Goal: Task Accomplishment & Management: Use online tool/utility

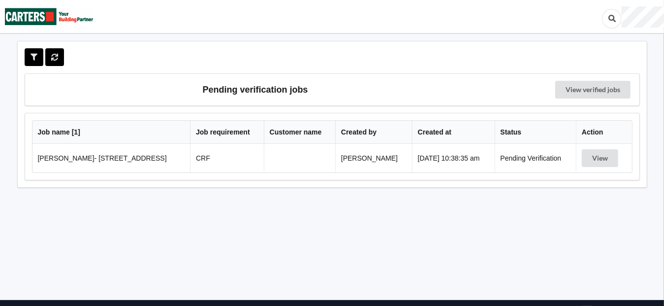
click at [92, 158] on td "[PERSON_NAME]- [STREET_ADDRESS]" at bounding box center [112, 158] width 158 height 29
click at [602, 88] on link "View verified jobs" at bounding box center [593, 90] width 75 height 18
click at [599, 157] on button "View" at bounding box center [600, 158] width 36 height 18
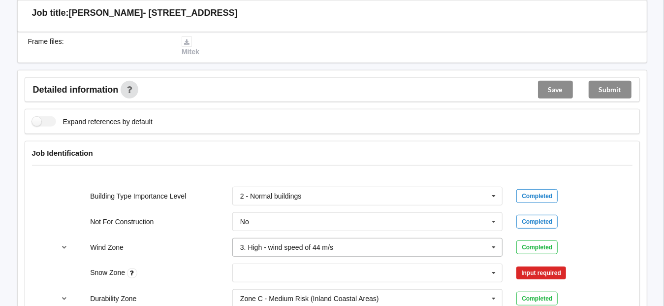
scroll to position [394, 0]
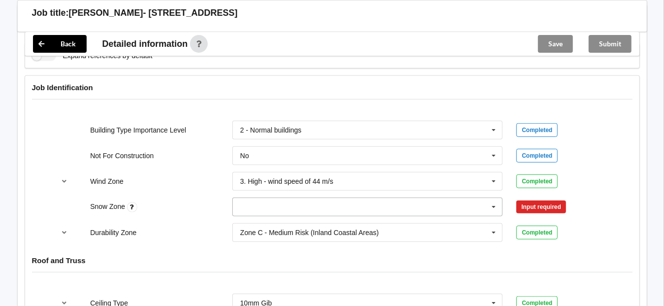
drag, startPoint x: 393, startPoint y: 202, endPoint x: 388, endPoint y: 202, distance: 4.9
click at [392, 202] on input "text" at bounding box center [368, 207] width 270 height 18
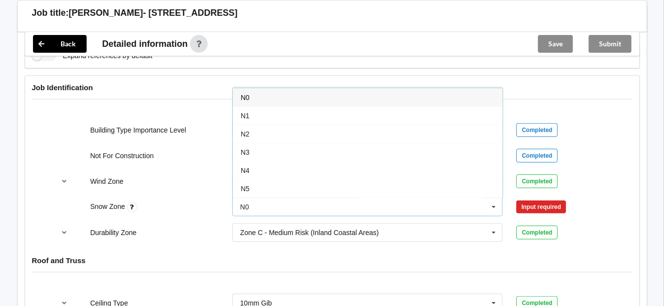
click at [243, 97] on span "N0" at bounding box center [245, 98] width 9 height 8
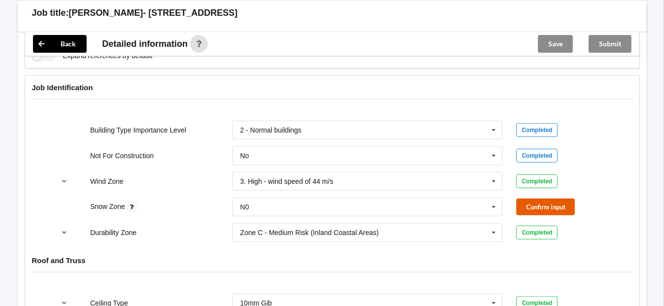
click at [533, 209] on button "Confirm input" at bounding box center [546, 206] width 59 height 16
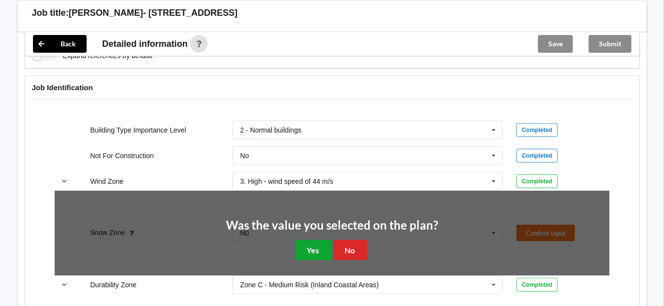
click at [307, 251] on button "Yes" at bounding box center [314, 250] width 36 height 20
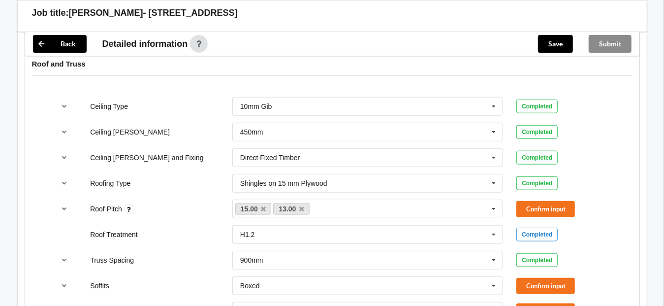
scroll to position [591, 0]
click at [548, 204] on button "Confirm input" at bounding box center [546, 208] width 59 height 16
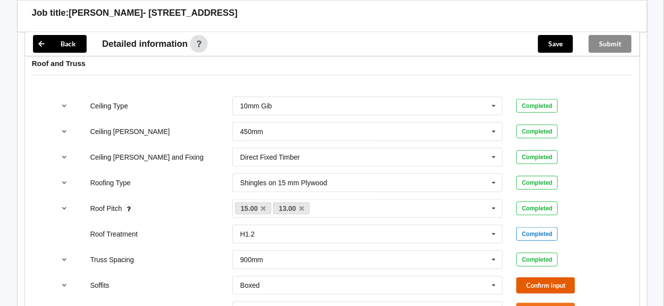
click at [559, 279] on button "Confirm input" at bounding box center [546, 285] width 59 height 16
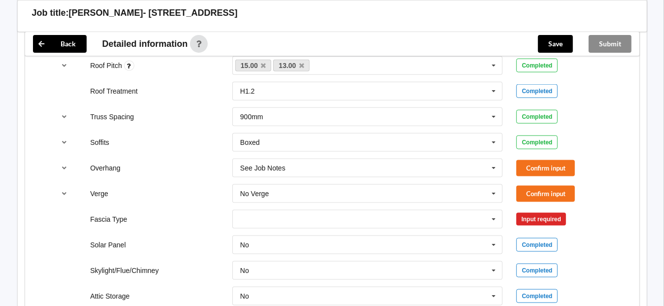
scroll to position [739, 0]
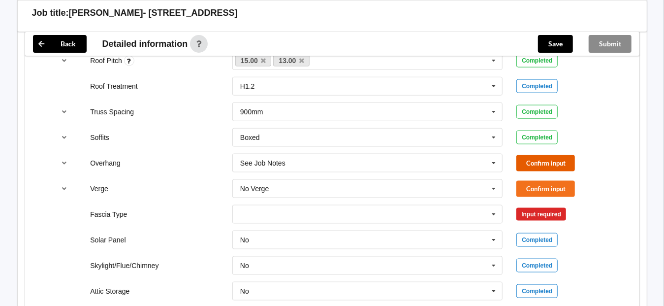
click at [553, 155] on button "Confirm input" at bounding box center [546, 163] width 59 height 16
click at [553, 185] on button "Confirm input" at bounding box center [546, 189] width 59 height 16
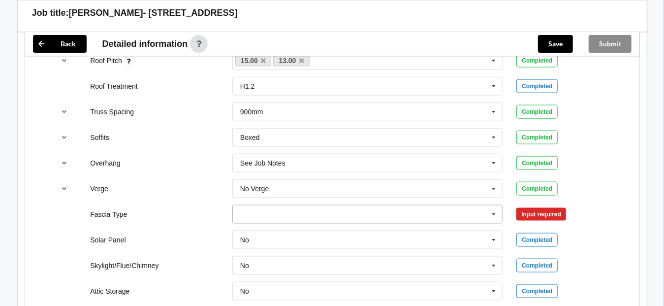
click at [493, 211] on icon at bounding box center [494, 214] width 15 height 18
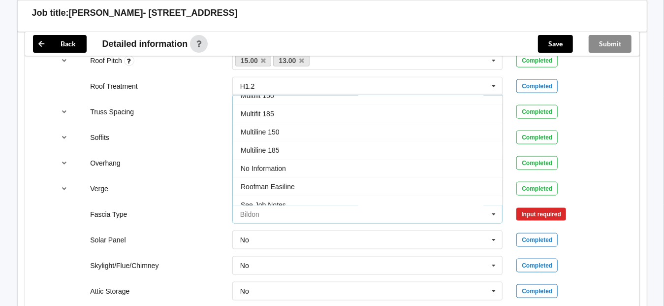
scroll to position [324, 0]
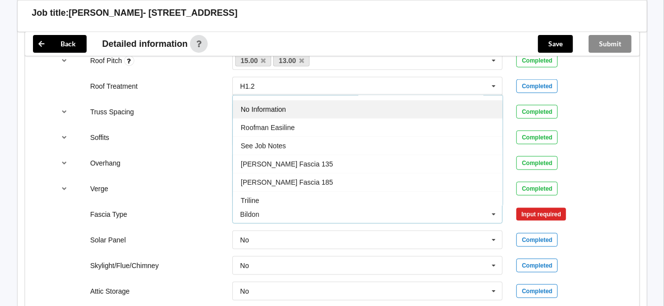
click at [278, 106] on span "No Information" at bounding box center [263, 109] width 45 height 8
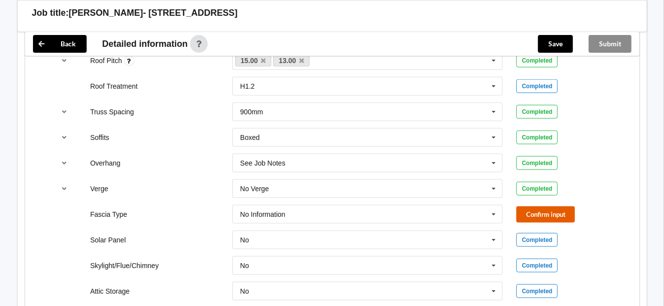
click at [558, 216] on button "Confirm input" at bounding box center [546, 214] width 59 height 16
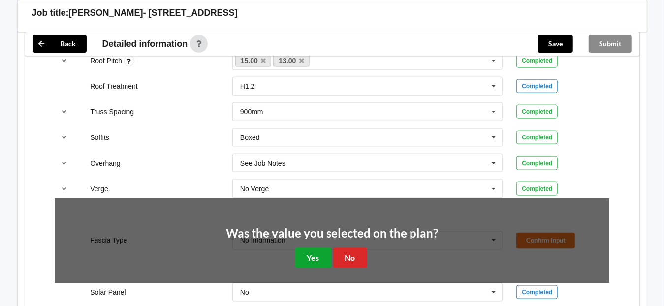
click at [318, 253] on button "Yes" at bounding box center [314, 258] width 36 height 20
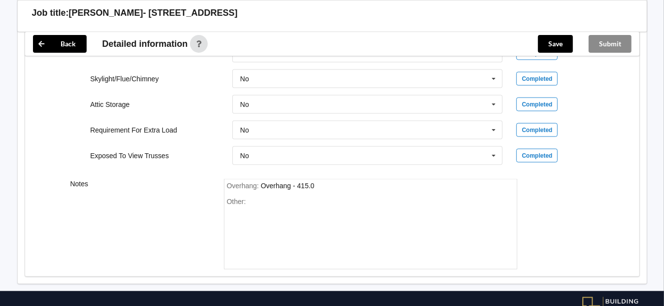
scroll to position [936, 0]
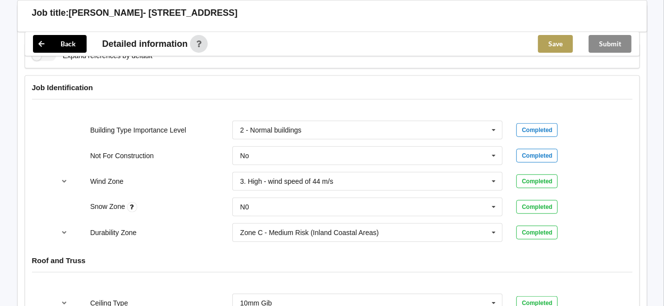
click at [556, 44] on button "Save" at bounding box center [555, 44] width 35 height 18
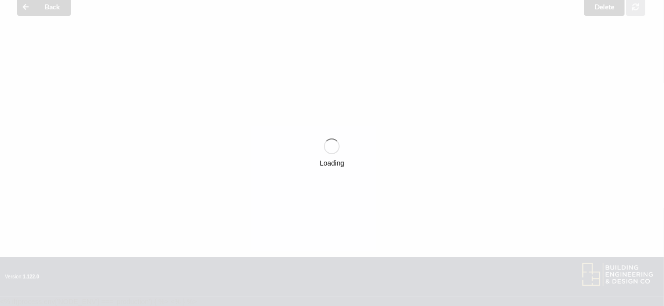
scroll to position [394, 0]
